Goal: Task Accomplishment & Management: Use online tool/utility

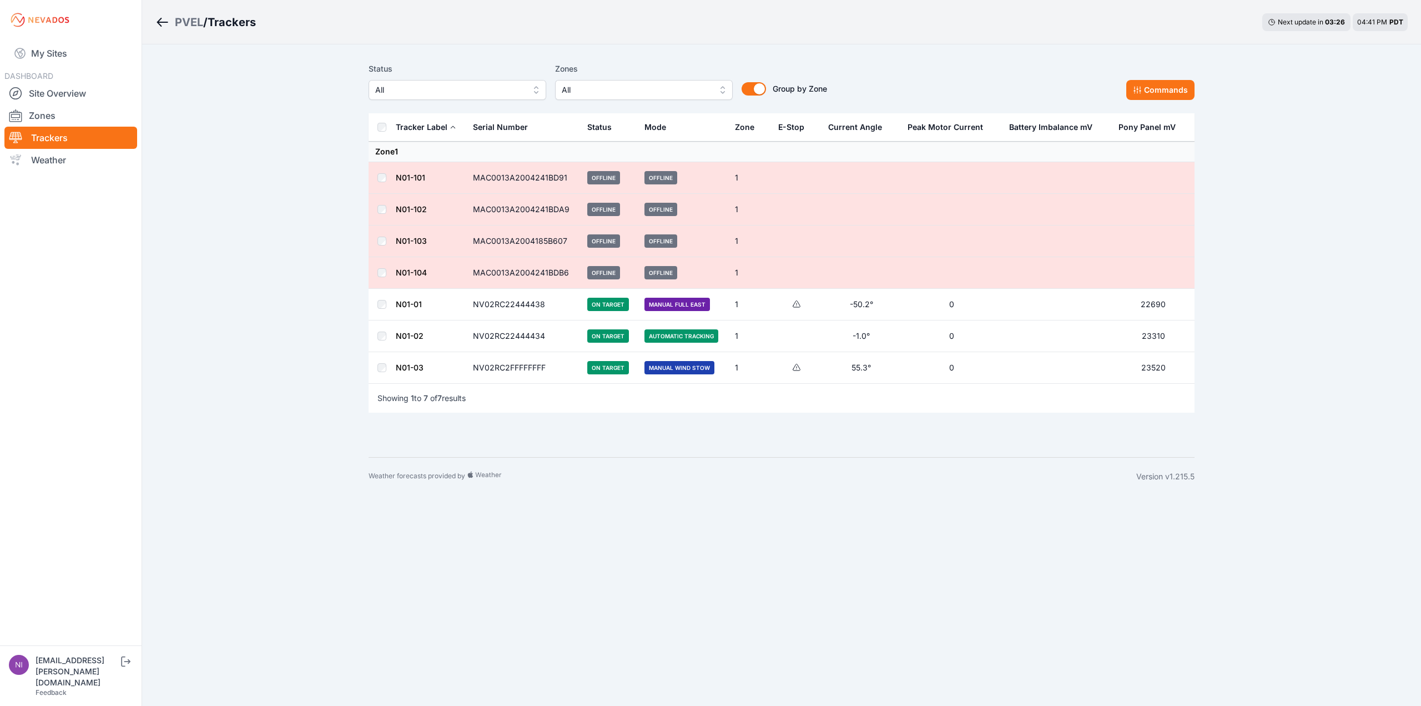
click at [411, 307] on link "N01-01" at bounding box center [409, 303] width 26 height 9
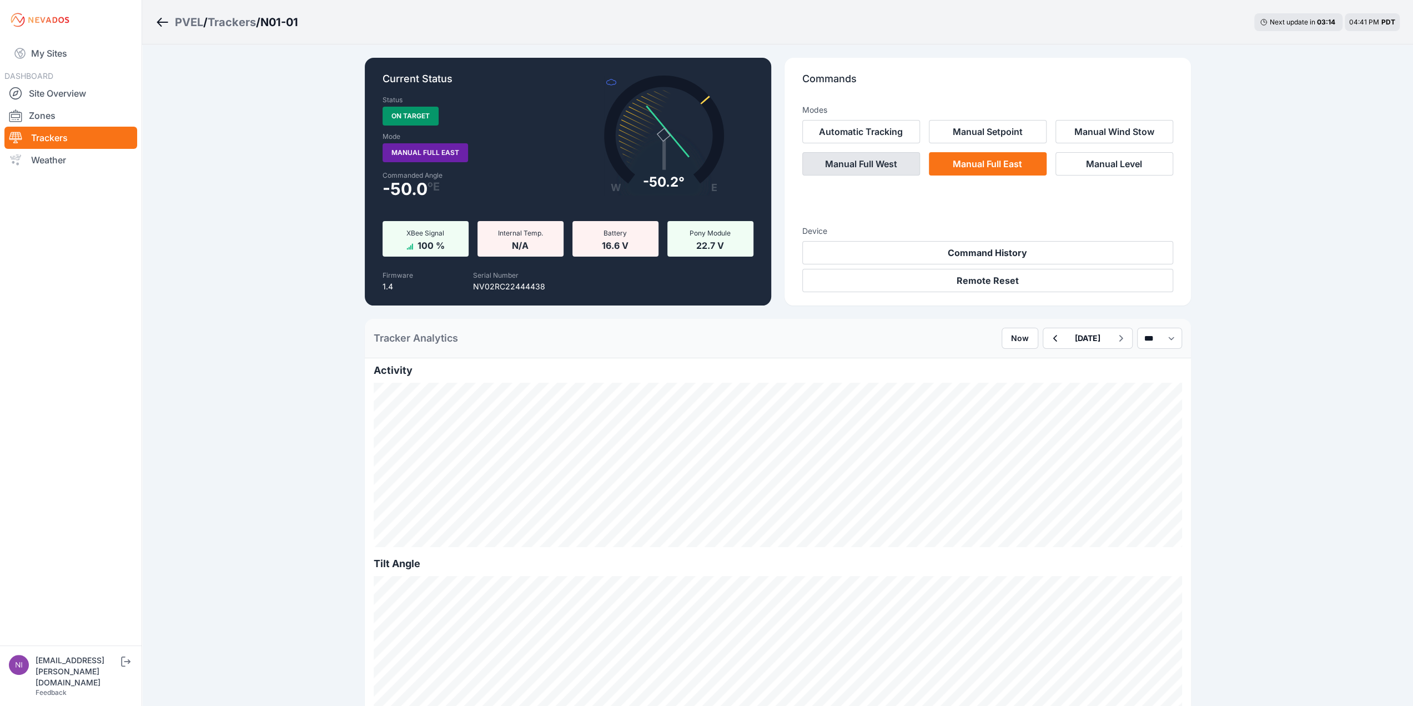
click at [892, 165] on button "Manual Full West" at bounding box center [861, 163] width 118 height 23
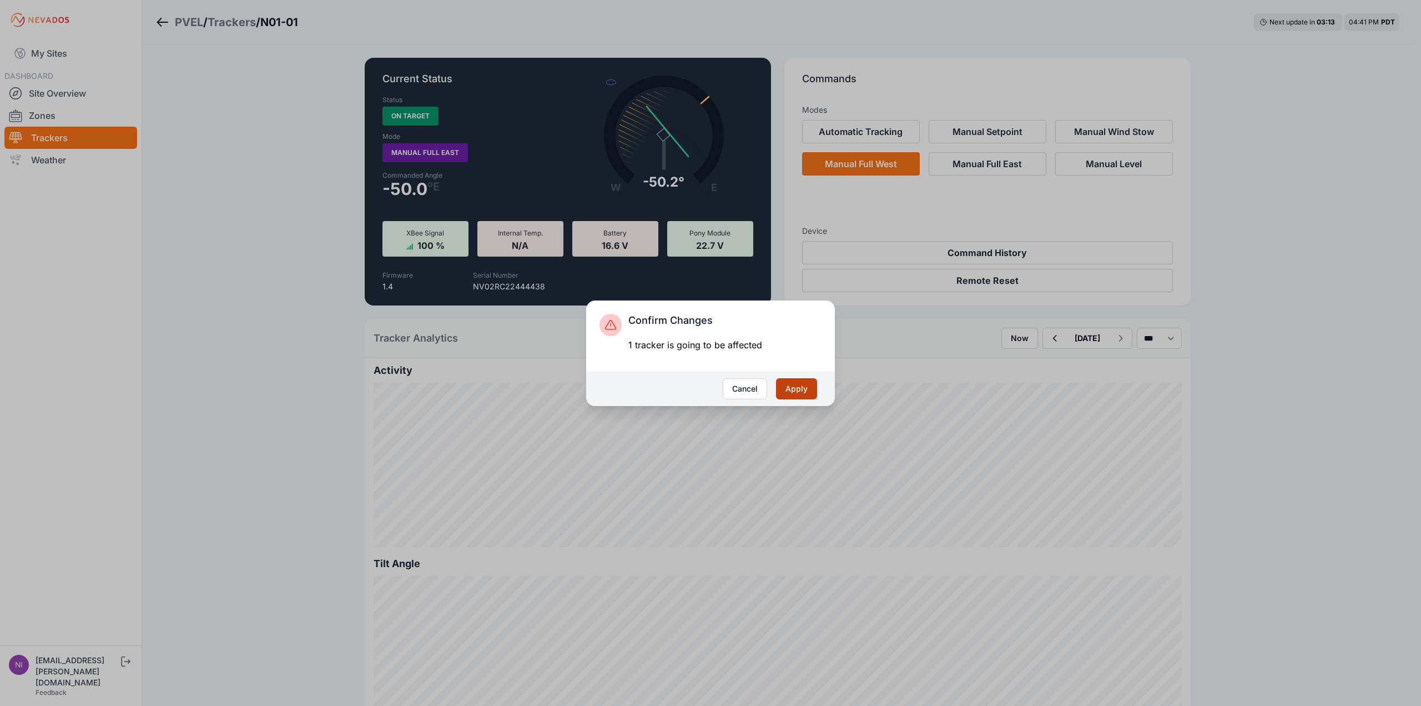
click at [803, 385] on button "Apply" at bounding box center [796, 388] width 41 height 21
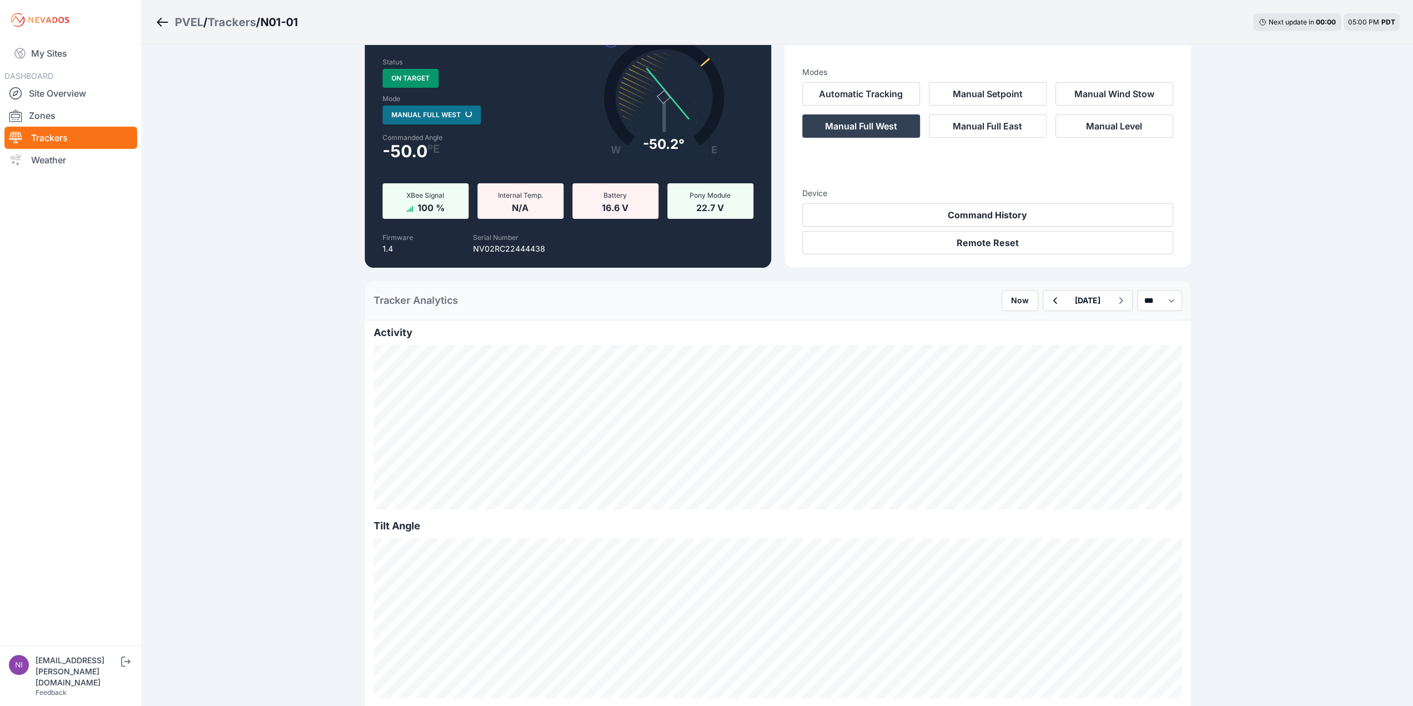
scroll to position [56, 0]
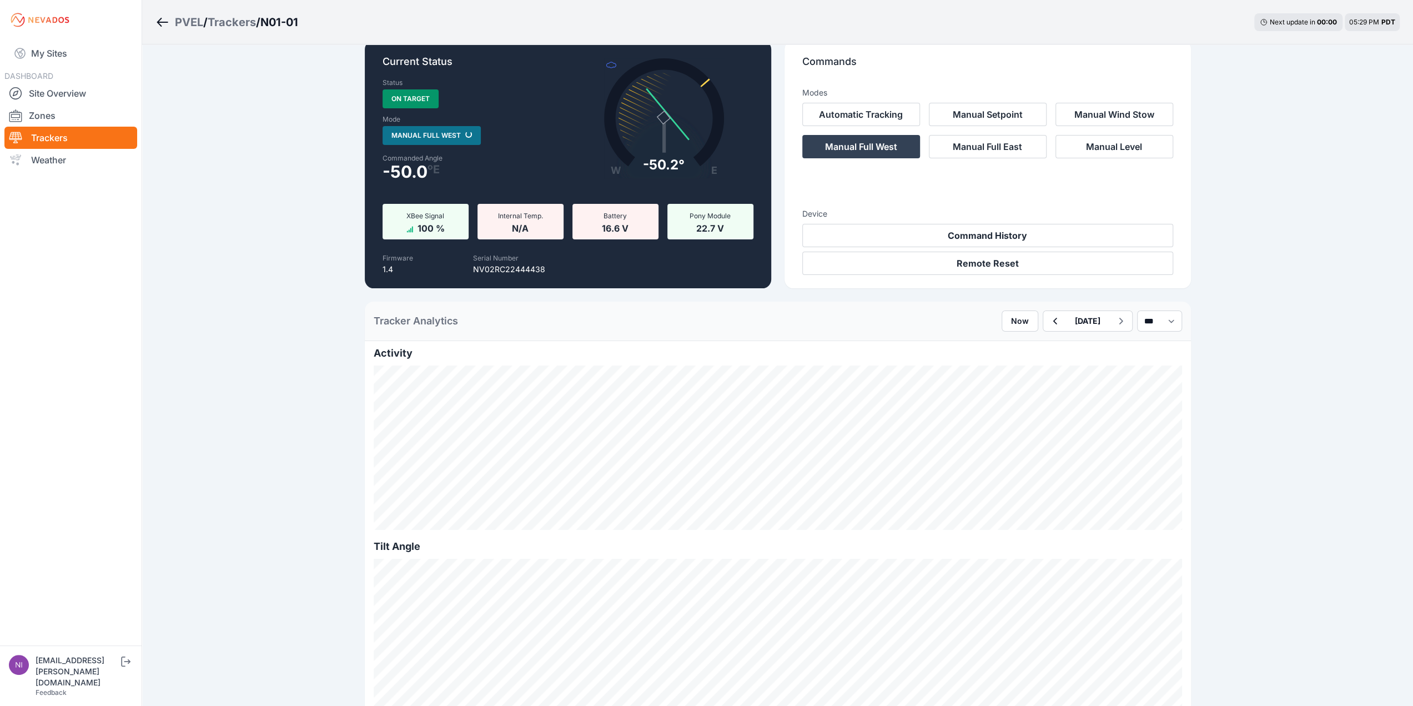
scroll to position [0, 0]
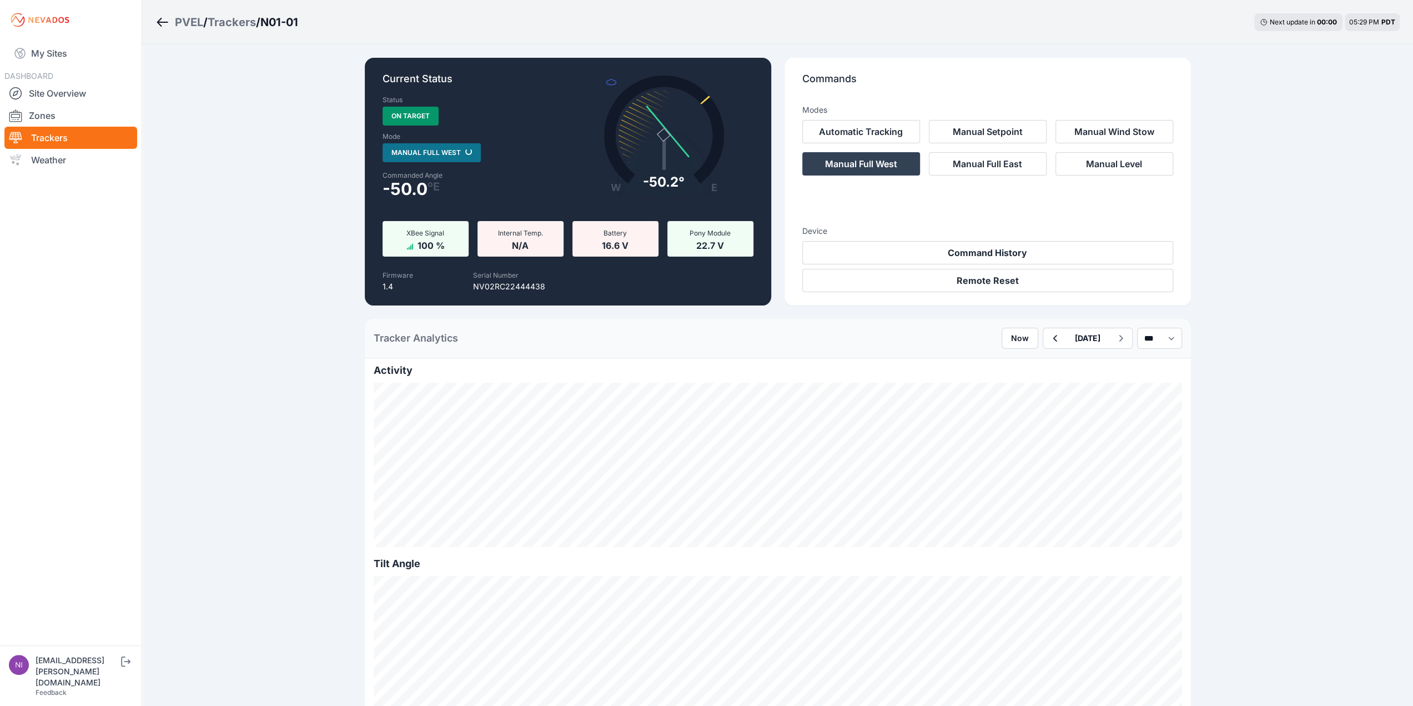
click at [251, 18] on div "Trackers" at bounding box center [232, 22] width 48 height 16
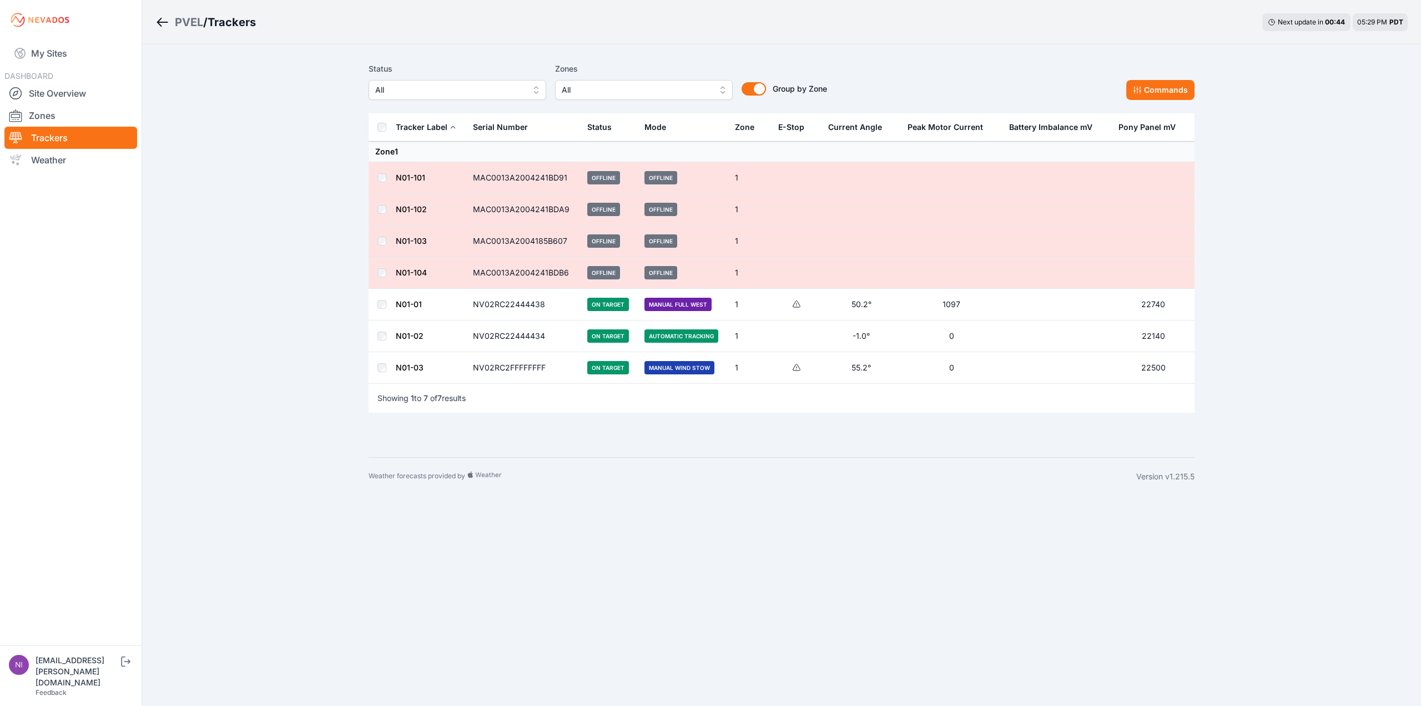
click at [413, 304] on link "N01-01" at bounding box center [409, 303] width 26 height 9
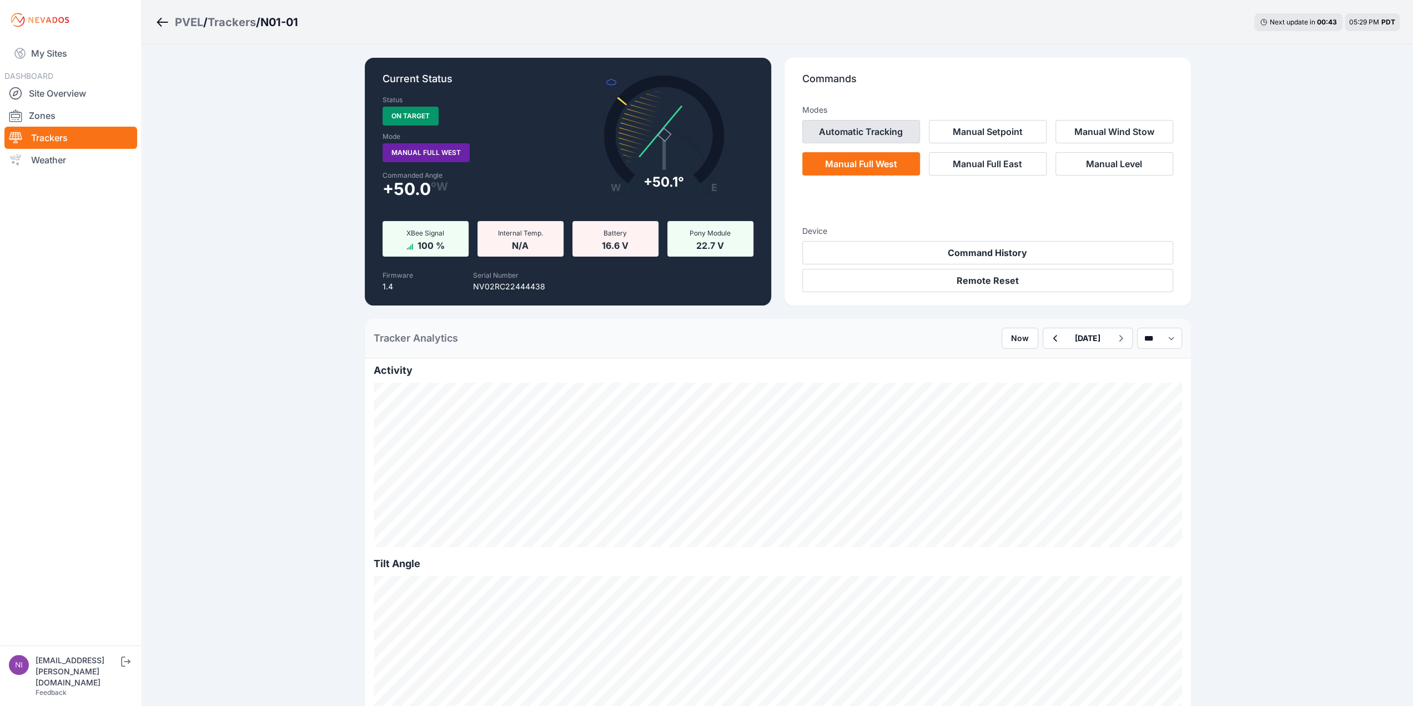
click at [864, 136] on button "Automatic Tracking" at bounding box center [861, 131] width 118 height 23
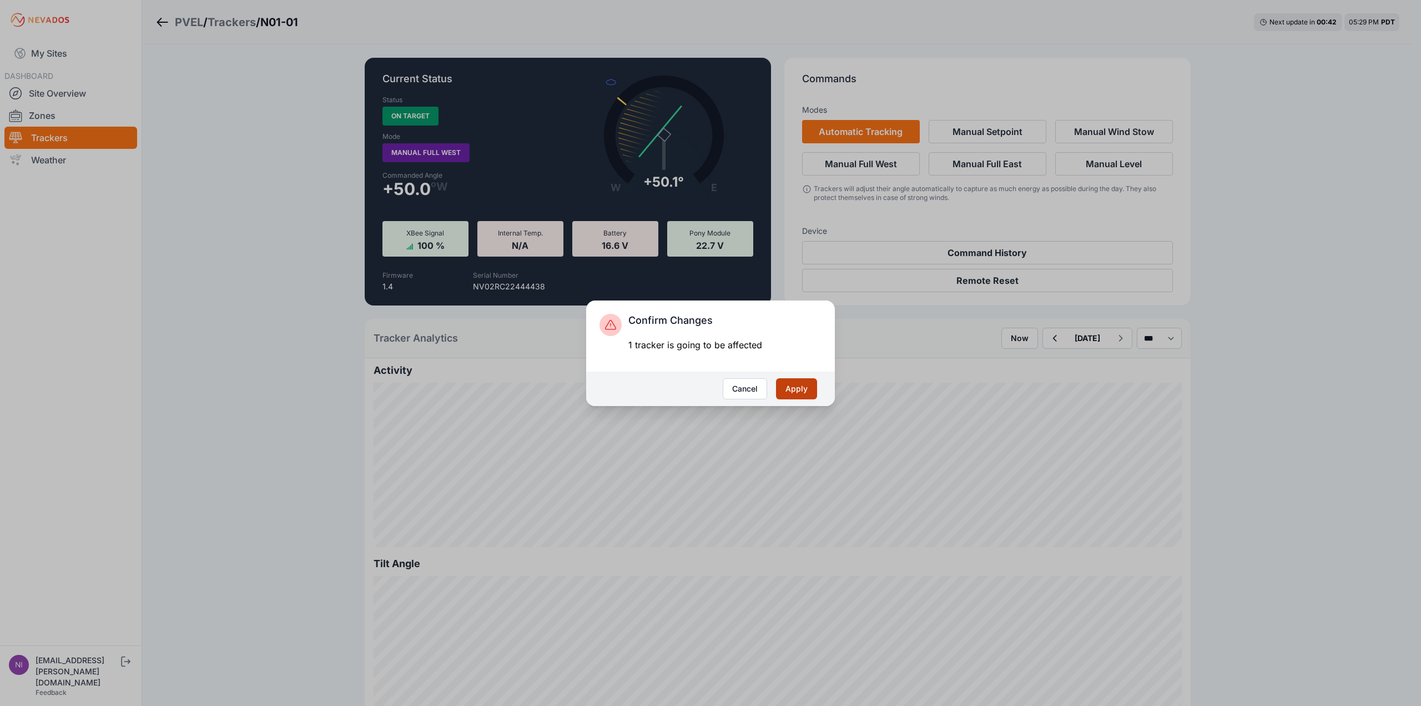
click at [782, 391] on button "Apply" at bounding box center [796, 388] width 41 height 21
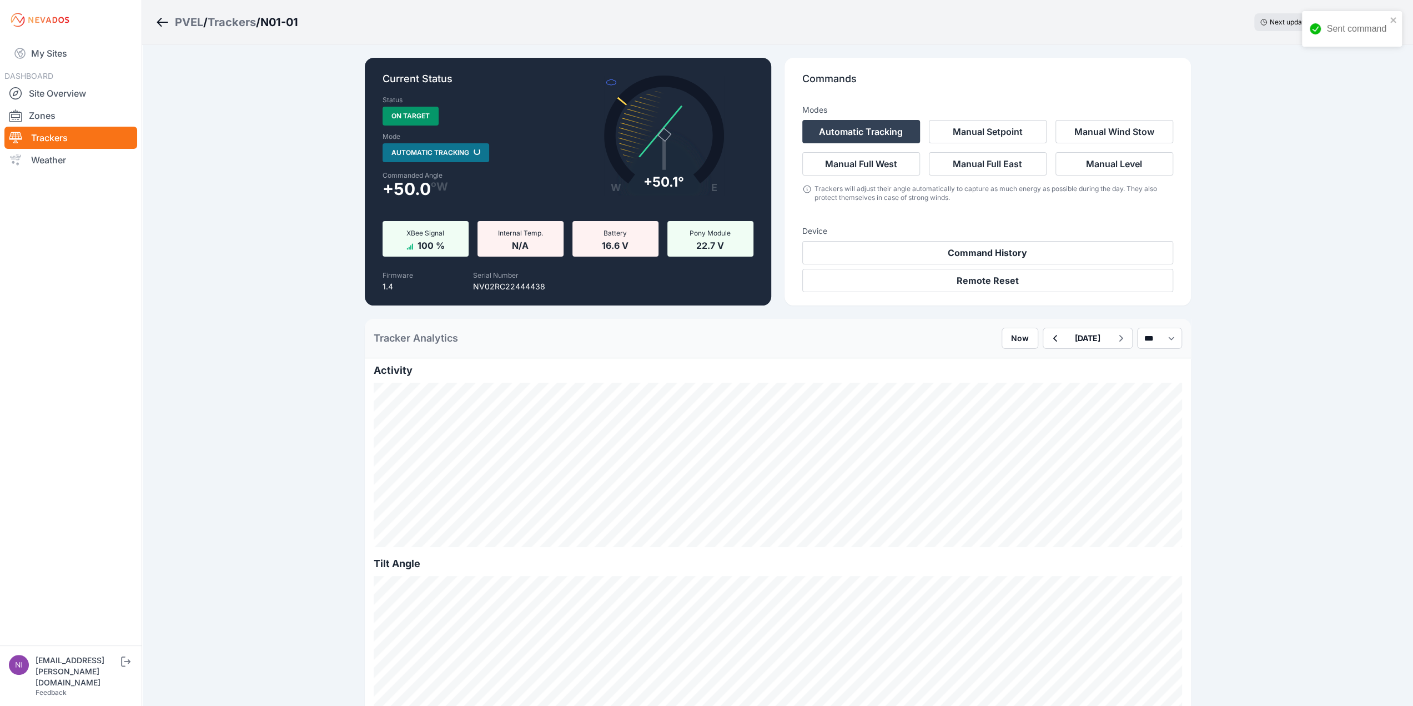
click at [236, 26] on div "Trackers" at bounding box center [232, 22] width 48 height 16
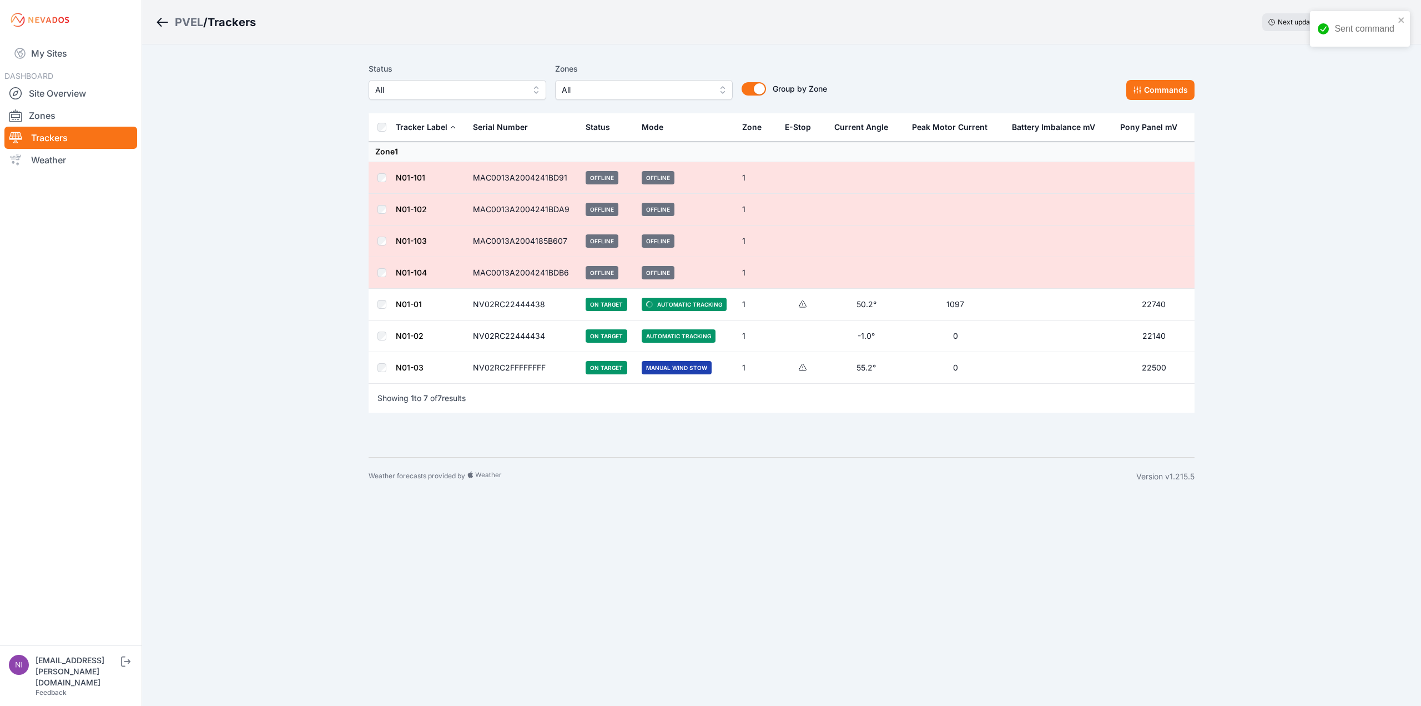
click at [410, 366] on link "N01-03" at bounding box center [410, 366] width 28 height 9
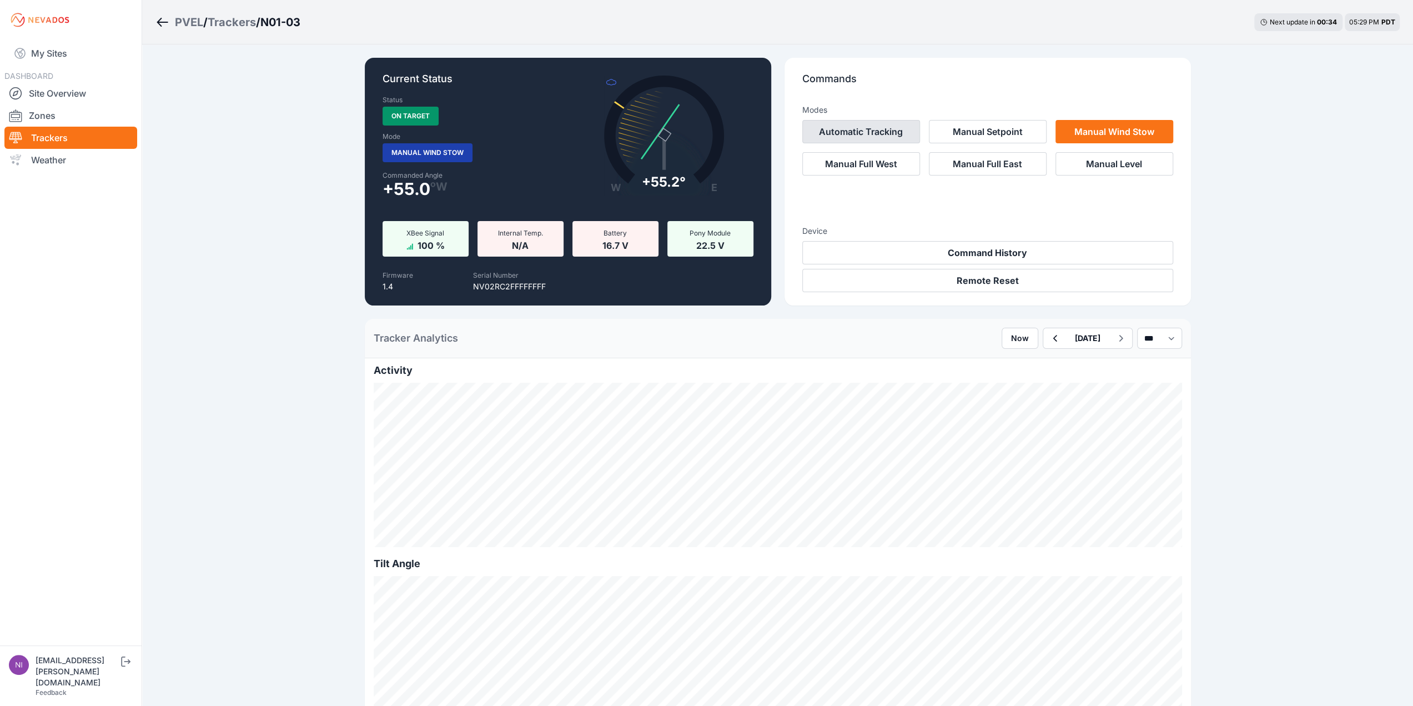
click at [881, 131] on button "Automatic Tracking" at bounding box center [861, 131] width 118 height 23
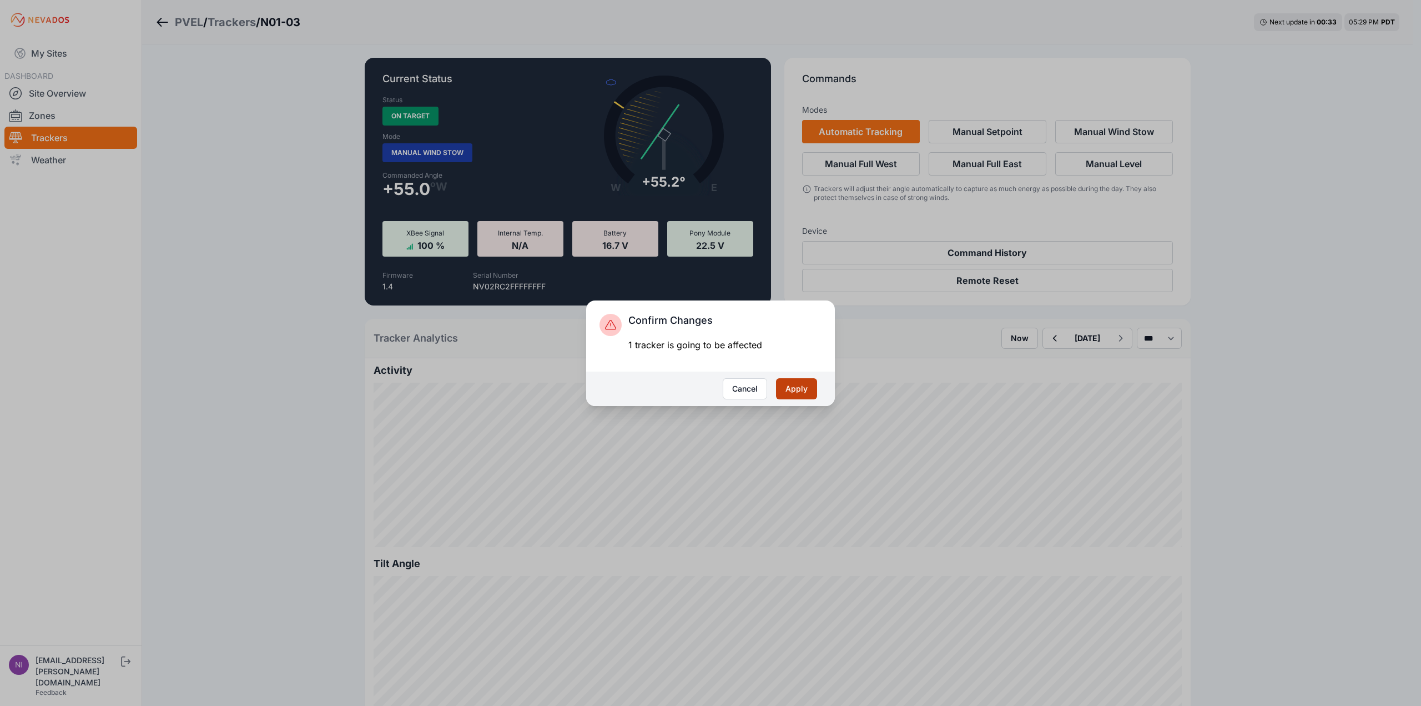
click at [800, 389] on button "Apply" at bounding box center [796, 388] width 41 height 21
